Goal: Information Seeking & Learning: Learn about a topic

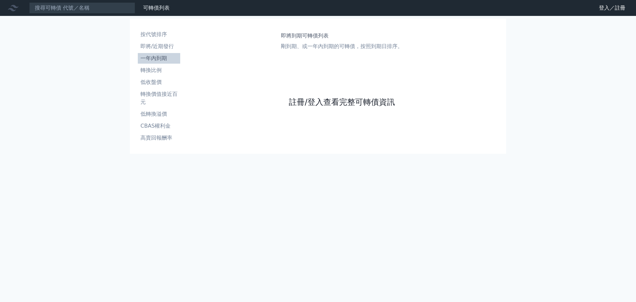
click at [325, 106] on link "註冊/登入查看完整可轉債資訊" at bounding box center [342, 102] width 106 height 11
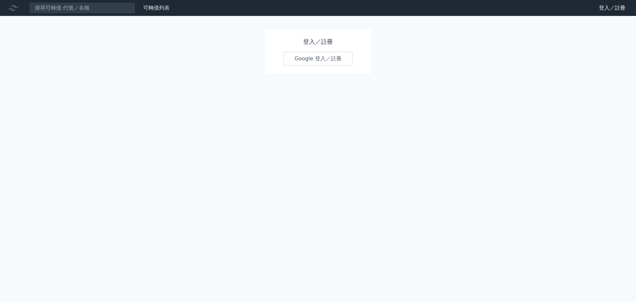
click at [603, 12] on link "登入／註冊" at bounding box center [612, 8] width 37 height 11
click at [329, 64] on link "Google 登入／註冊" at bounding box center [318, 59] width 69 height 14
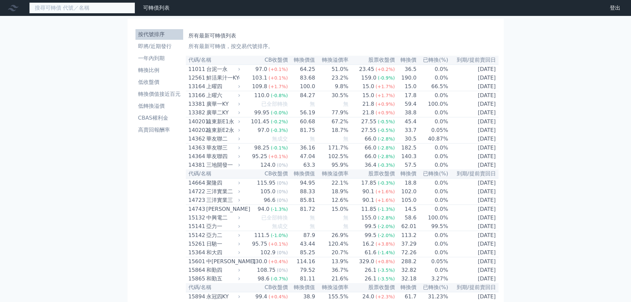
click at [63, 8] on input at bounding box center [82, 7] width 106 height 11
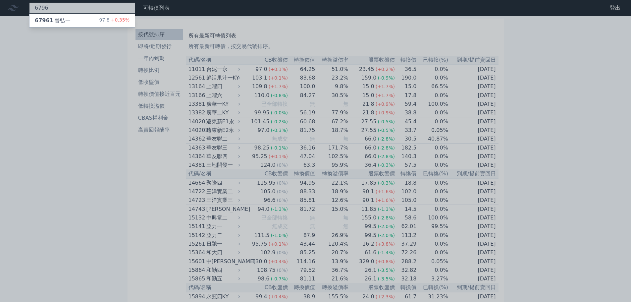
type input "6796"
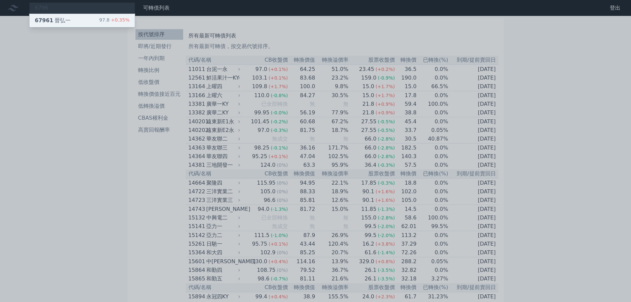
click at [75, 23] on div "67961 晉弘一 97.8 +0.35%" at bounding box center [81, 20] width 105 height 13
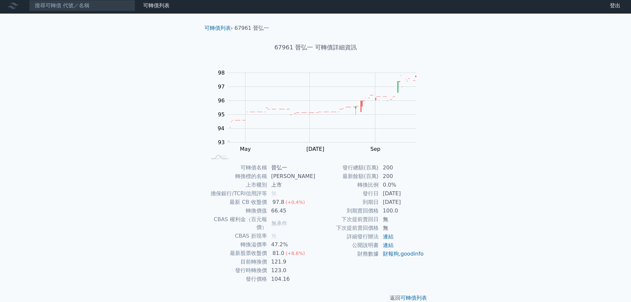
scroll to position [5, 0]
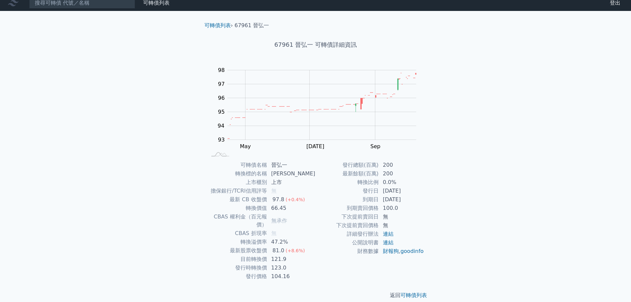
click at [504, 170] on div "可轉債列表 財務數據 可轉債列表 財務數據 登出 登出 可轉債列表 › 67961 晉弘一 67961 晉弘一 可轉債詳細資訊 Zoom Out 94 91 …" at bounding box center [315, 152] width 631 height 315
